Goal: Obtain resource: Obtain resource

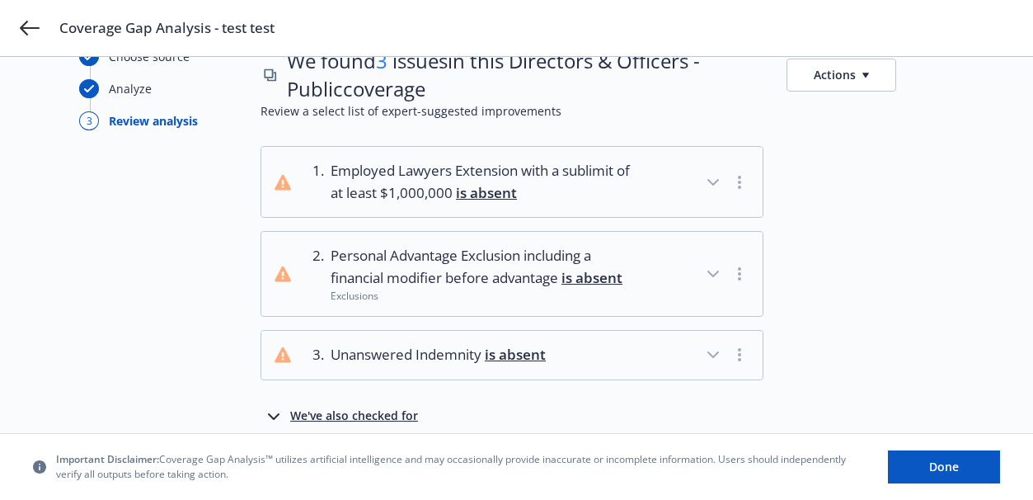
scroll to position [121, 0]
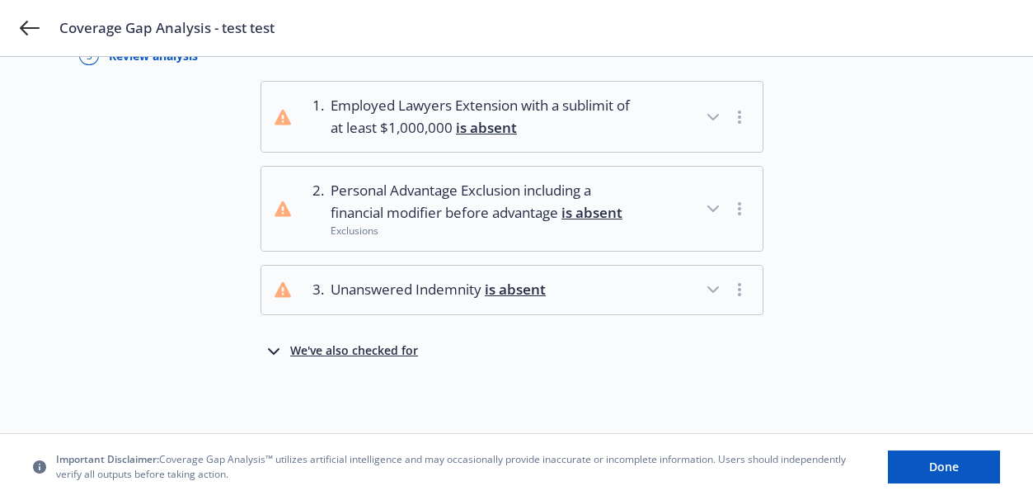
click at [366, 355] on div "We've also checked for" at bounding box center [354, 351] width 128 height 20
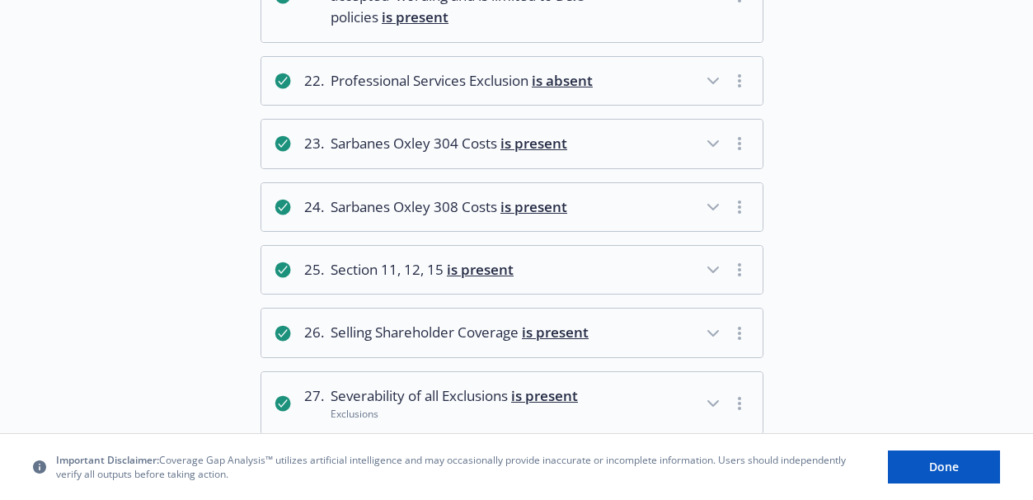
scroll to position [1871, 0]
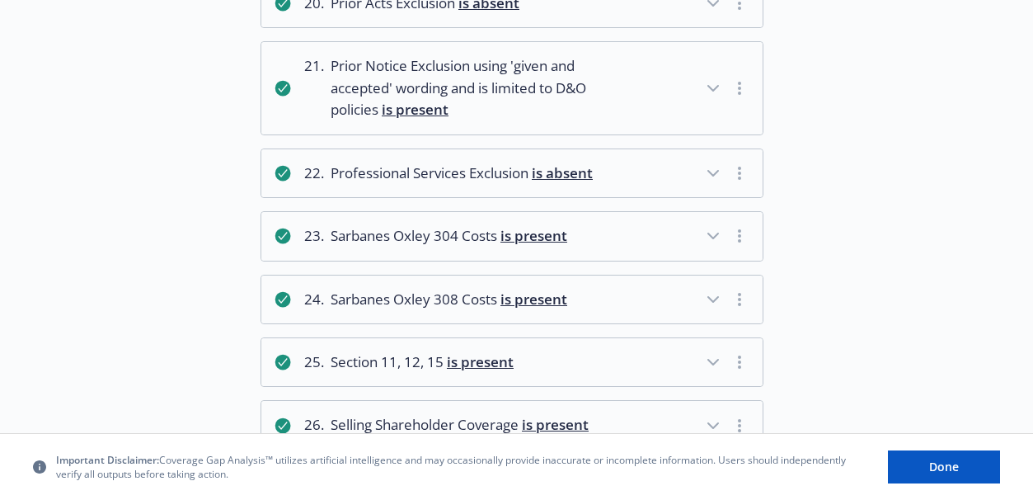
click at [717, 176] on icon "button" at bounding box center [713, 173] width 20 height 20
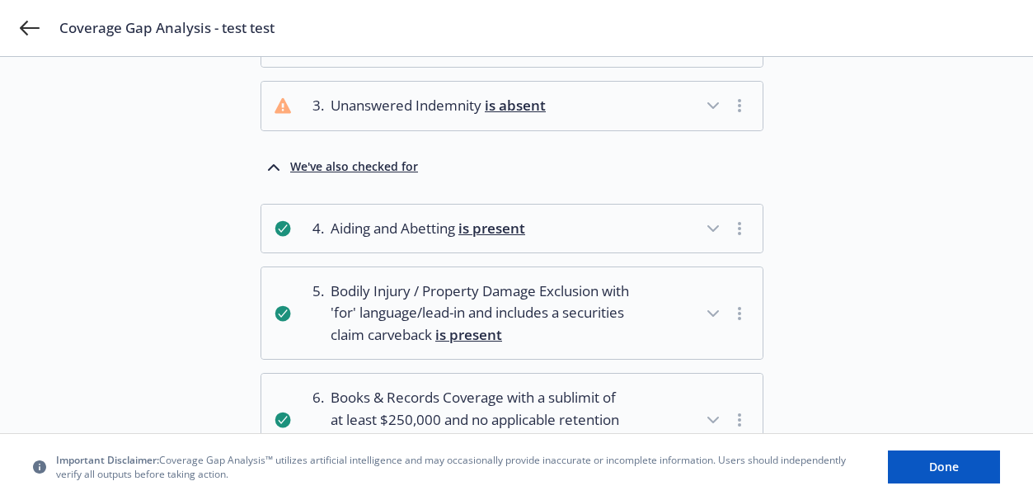
scroll to position [0, 0]
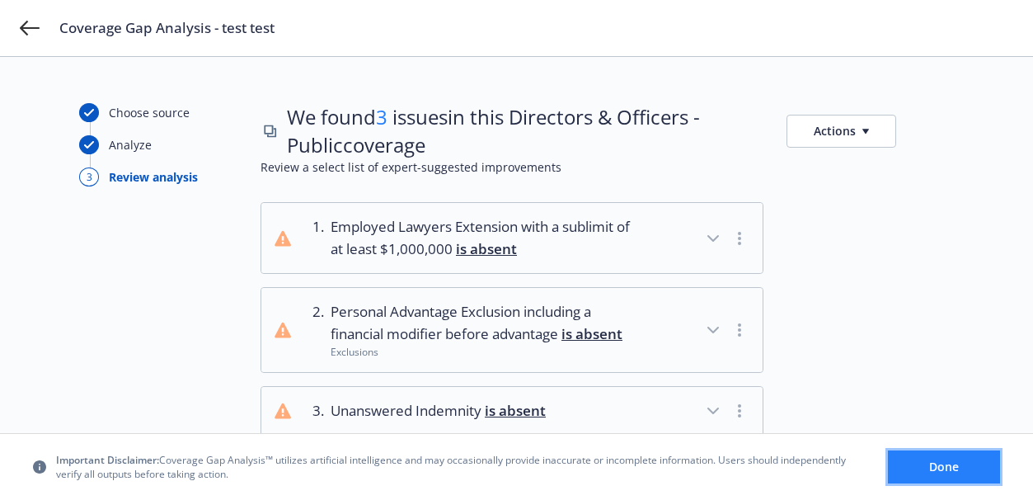
click at [947, 471] on span "Done" at bounding box center [944, 466] width 30 height 16
click at [834, 137] on button "Actions" at bounding box center [841, 131] width 110 height 33
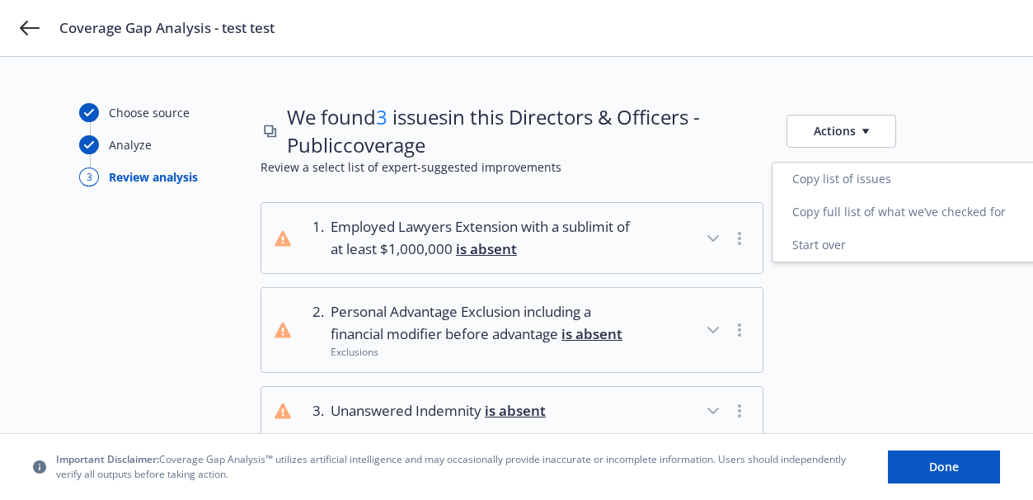
click at [886, 213] on link "Copy full list of what we’ve checked for" at bounding box center [905, 211] width 266 height 33
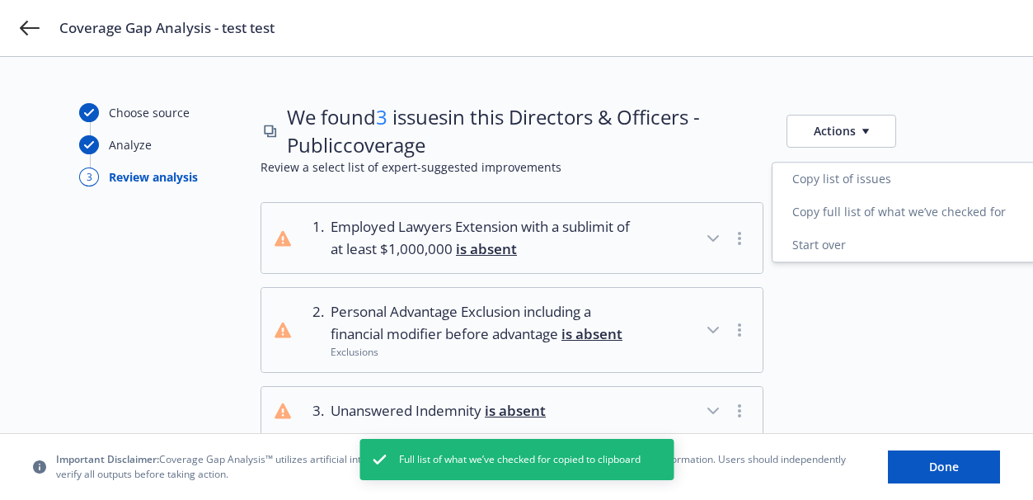
click at [495, 458] on span "Full list of what we’ve checked for copied to clipboard" at bounding box center [520, 459] width 242 height 15
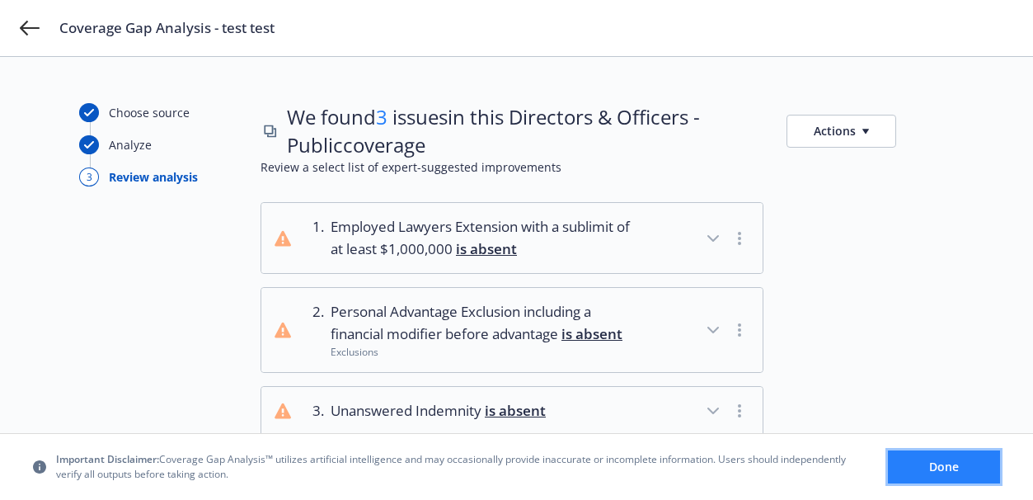
click at [938, 471] on span "Done" at bounding box center [944, 466] width 30 height 16
click at [720, 402] on icon "button" at bounding box center [713, 411] width 20 height 20
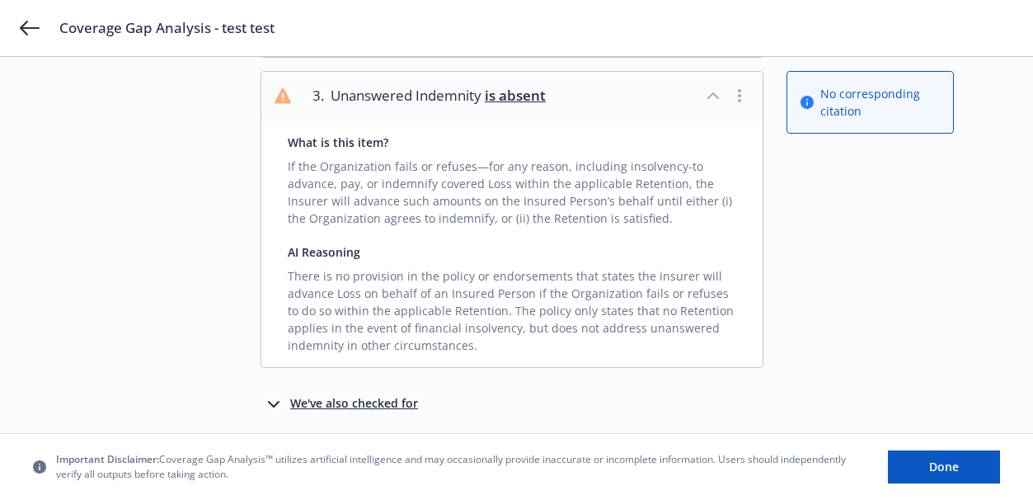
scroll to position [330, 0]
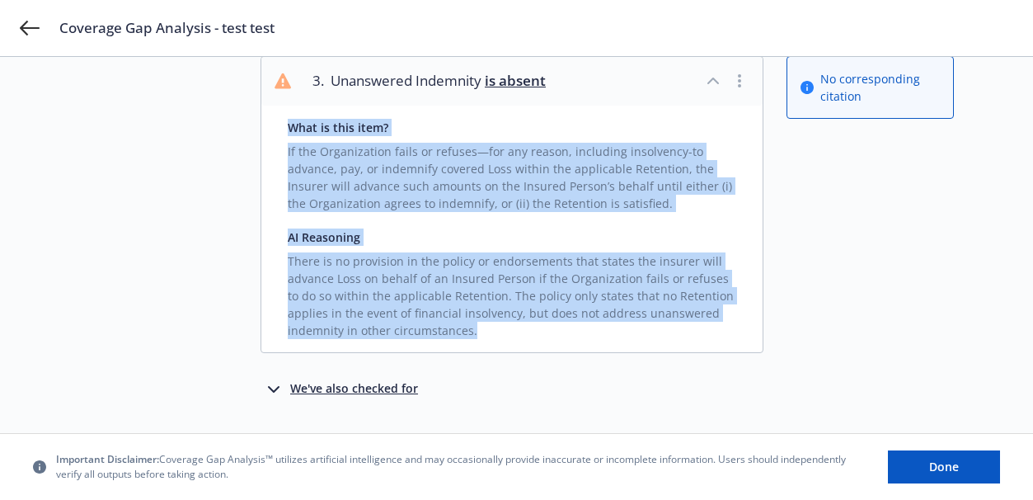
drag, startPoint x: 290, startPoint y: 127, endPoint x: 469, endPoint y: 329, distance: 269.8
click at [469, 329] on div "What is this item? If the Organization fails or refuses—for any reason, includi…" at bounding box center [511, 229] width 501 height 246
copy div "What is this item? If the Organization fails or refuses—for any reason, includi…"
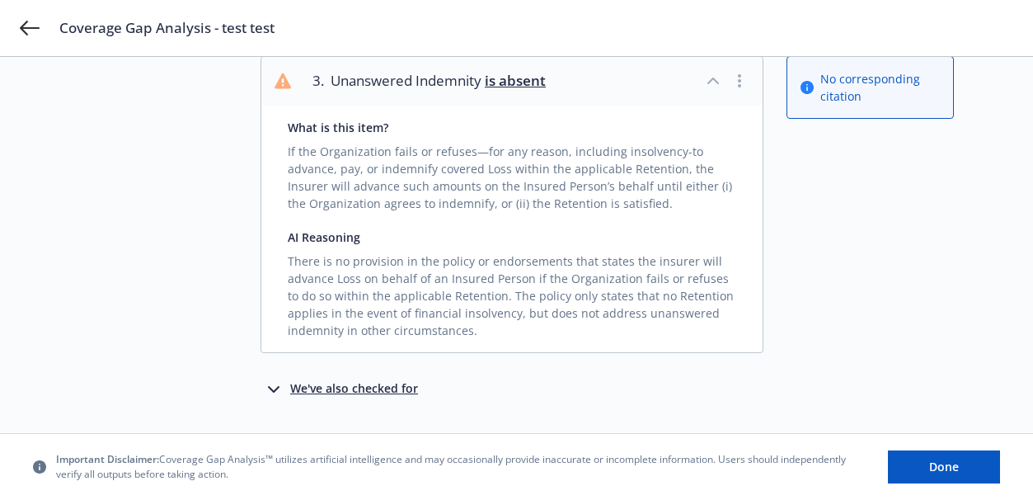
click at [823, 204] on div "No corresponding citation" at bounding box center [869, 204] width 167 height 296
